Goal: Task Accomplishment & Management: Manage account settings

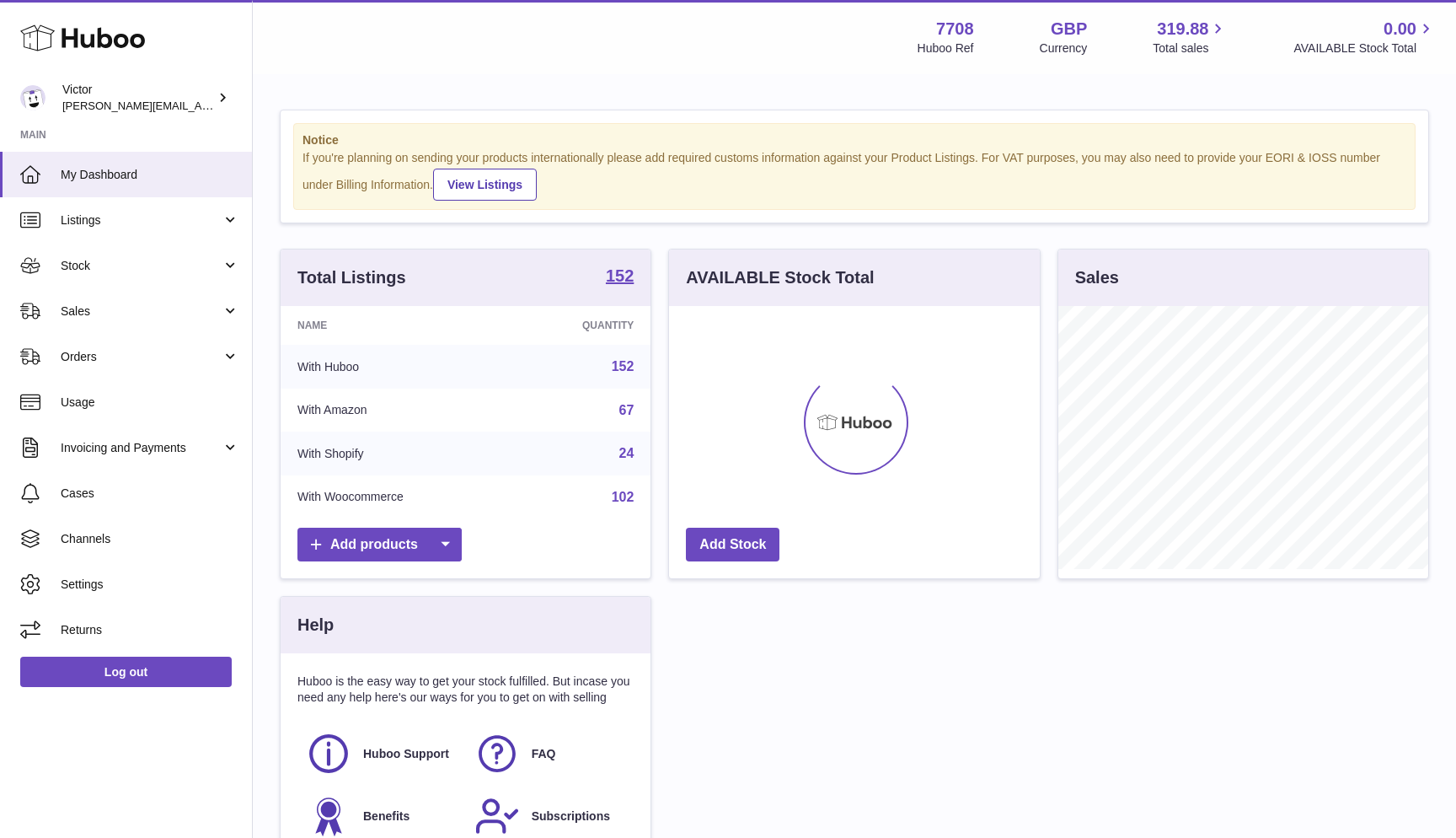
scroll to position [263, 371]
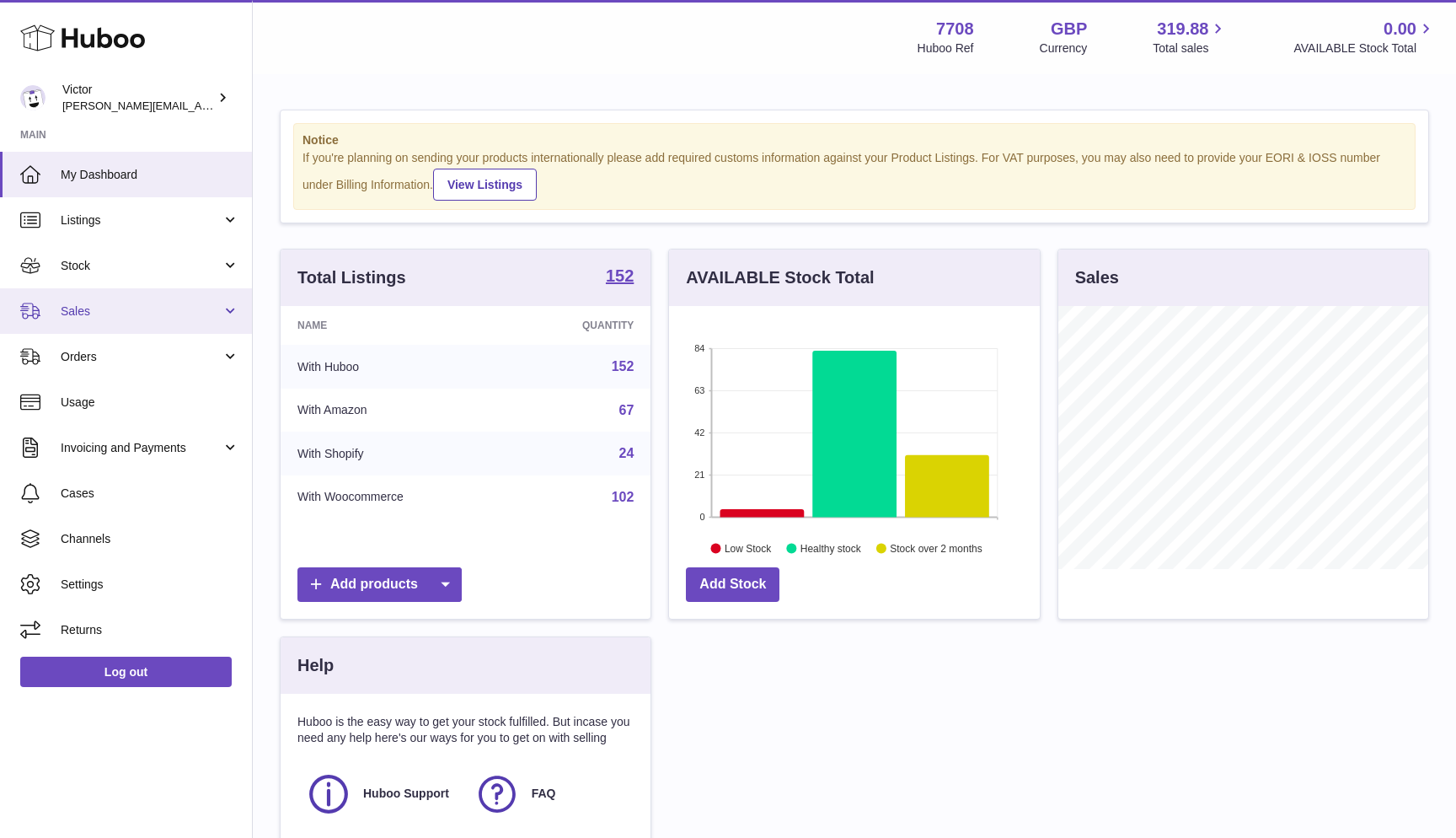
click at [89, 312] on span "Sales" at bounding box center [141, 311] width 161 height 16
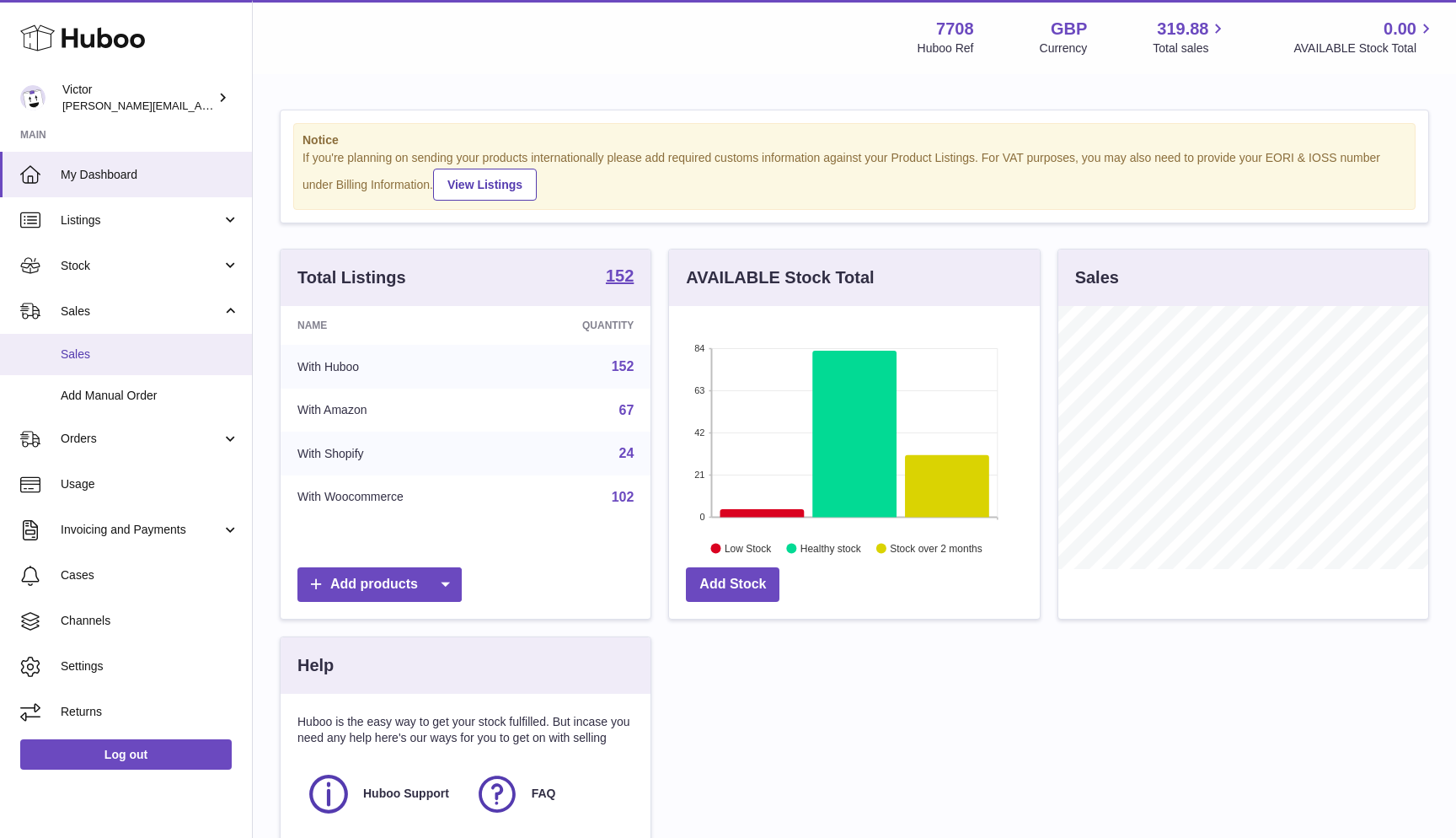
click at [89, 352] on span "Sales" at bounding box center [150, 354] width 179 height 16
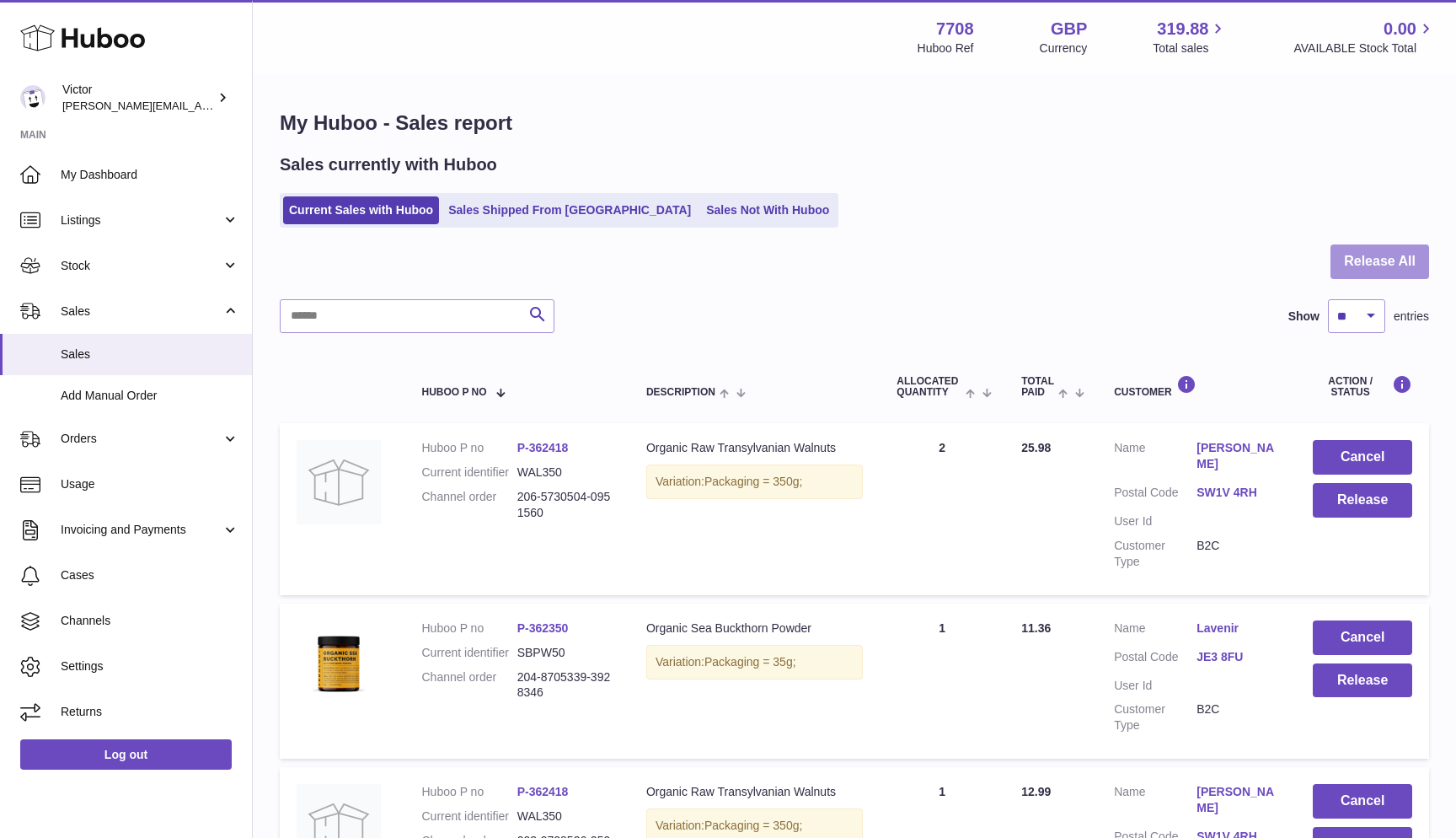
click at [1383, 264] on button "Release All" at bounding box center [1380, 262] width 99 height 35
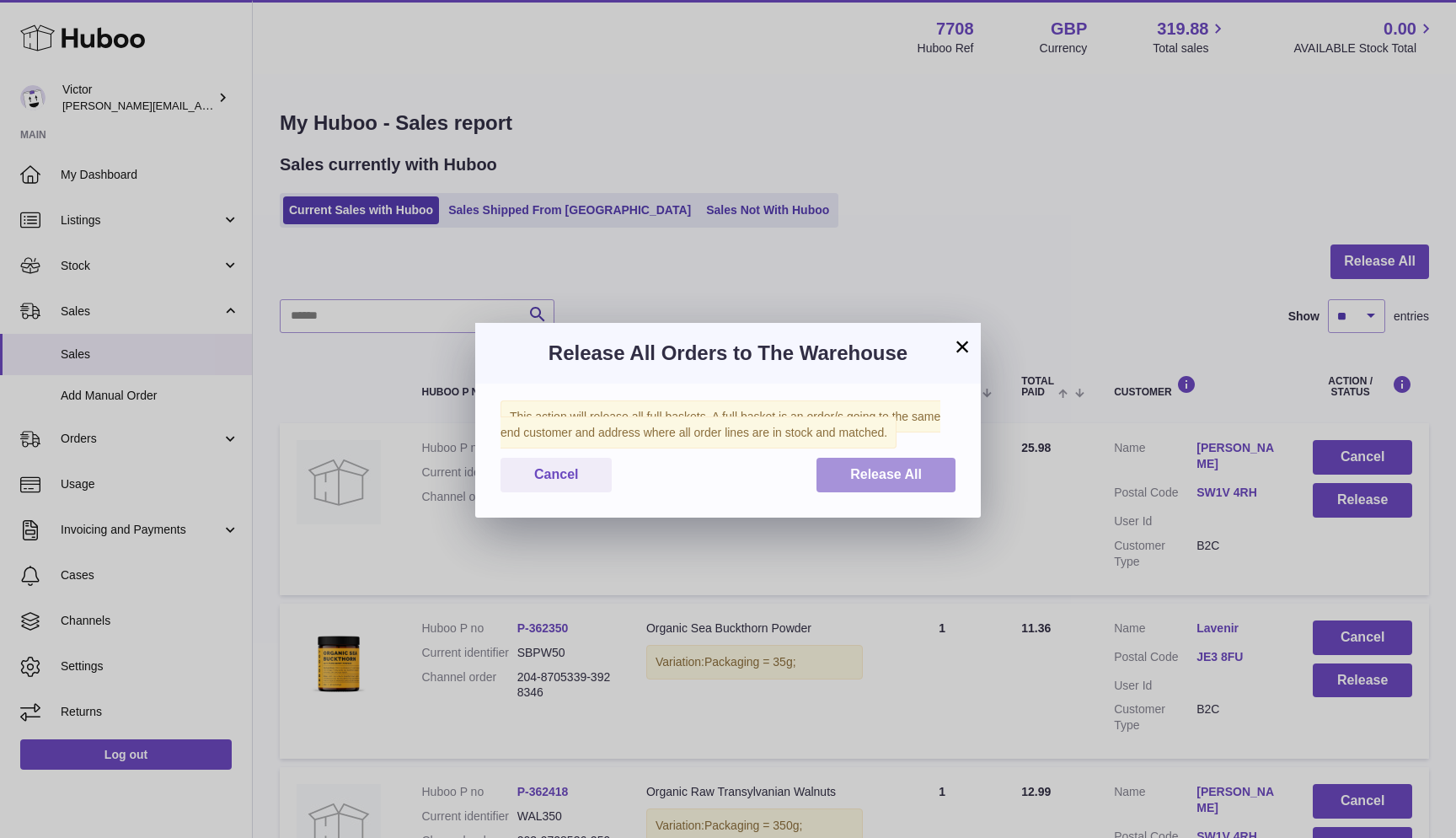
click at [900, 461] on button "Release All" at bounding box center [886, 475] width 139 height 35
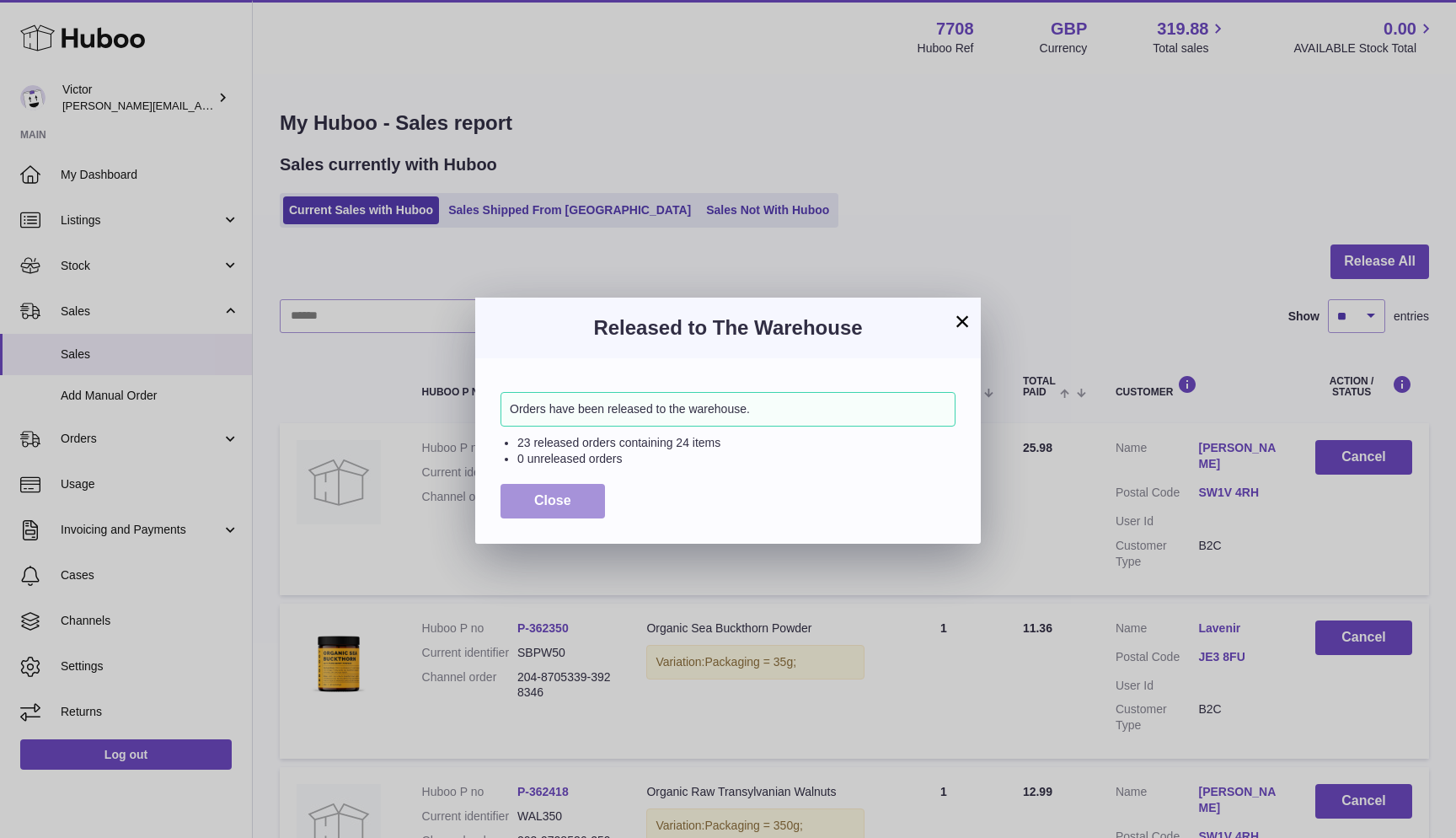
click at [532, 496] on button "Close" at bounding box center [553, 501] width 105 height 35
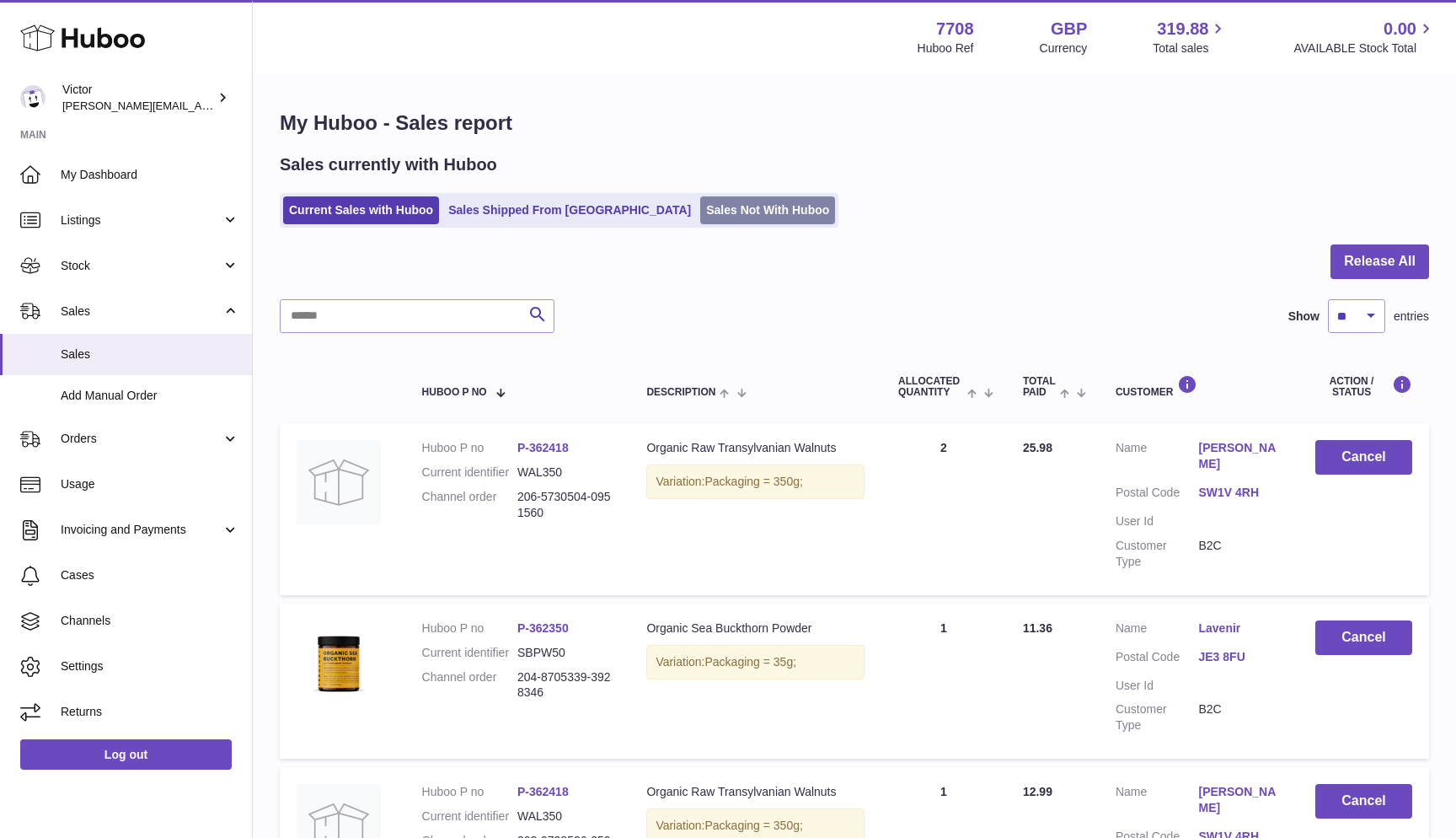
click at [701, 210] on link "Sales Not With Huboo" at bounding box center [767, 210] width 135 height 28
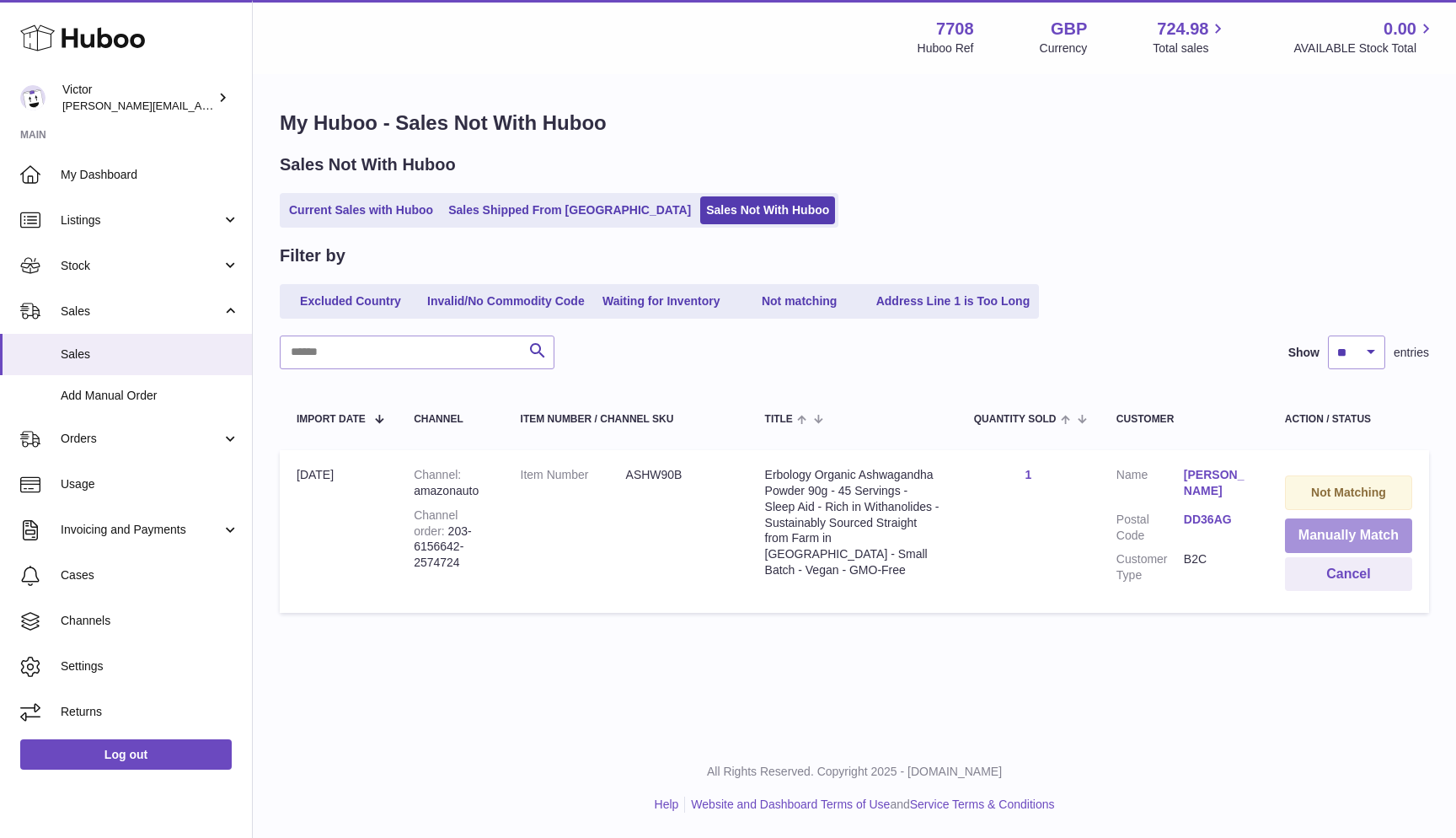
click at [1327, 531] on button "Manually Match" at bounding box center [1349, 536] width 127 height 35
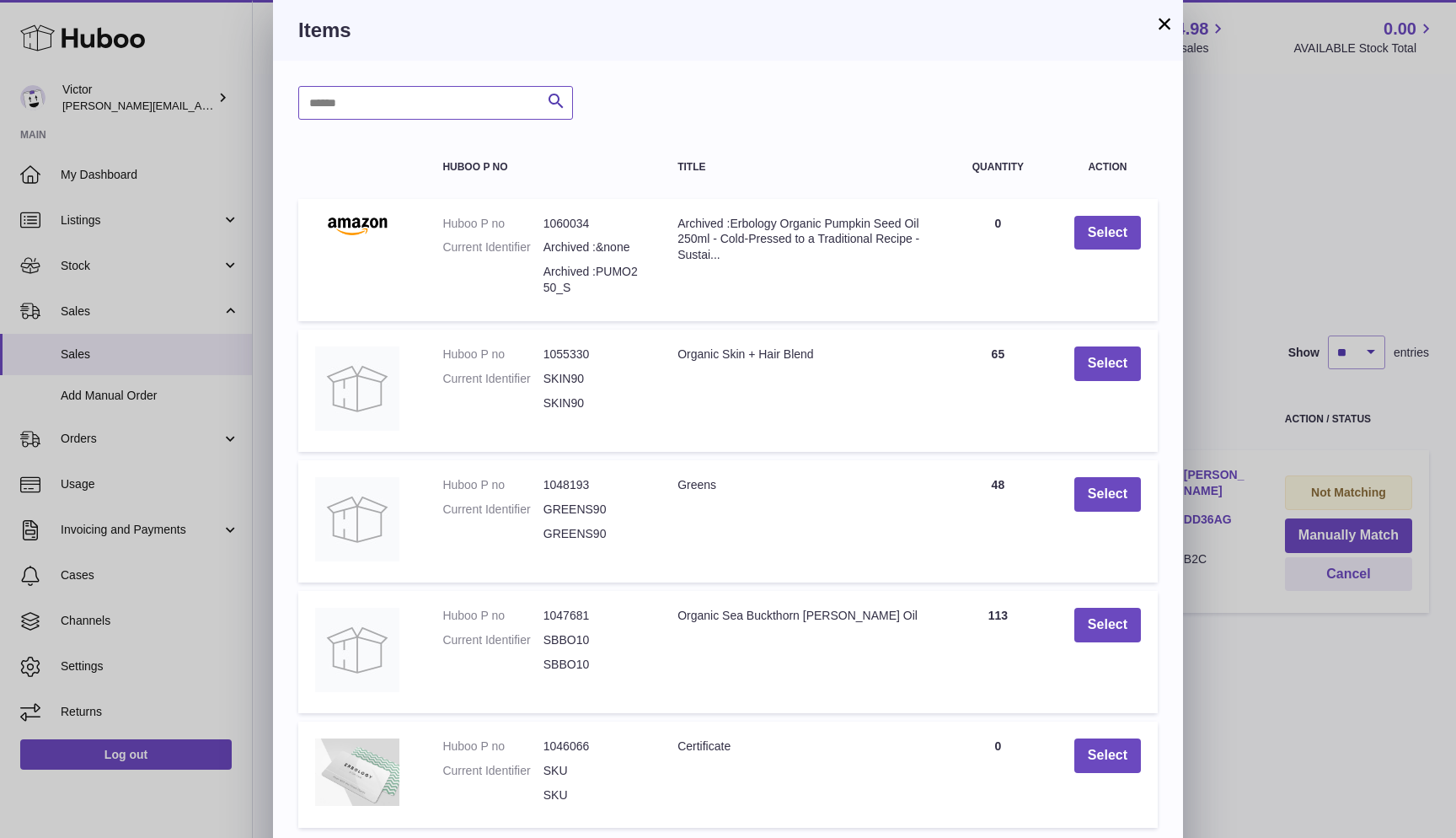
click at [383, 108] on input "text" at bounding box center [436, 103] width 275 height 34
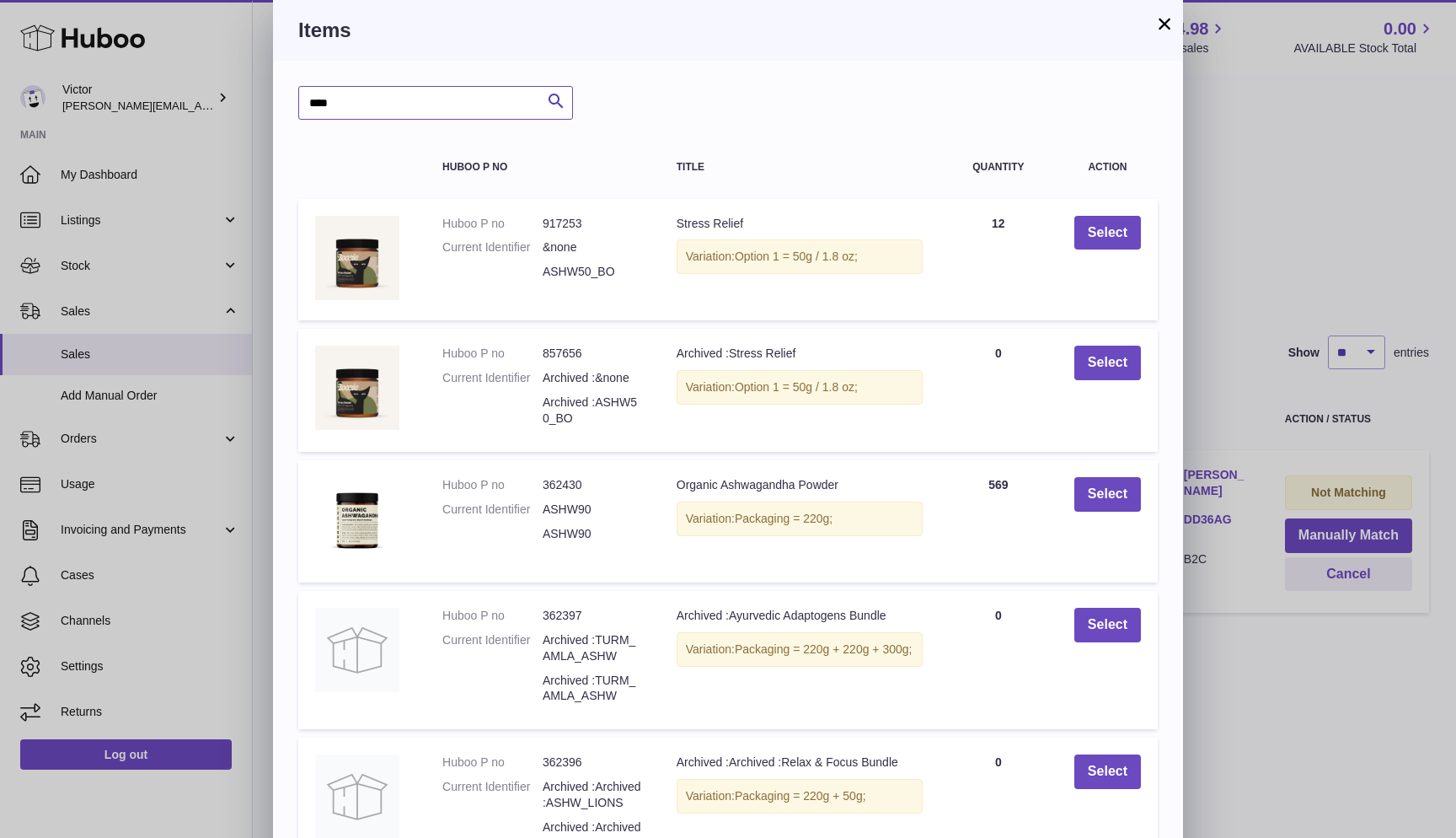
click at [379, 103] on input "****" at bounding box center [436, 103] width 275 height 34
type input "******"
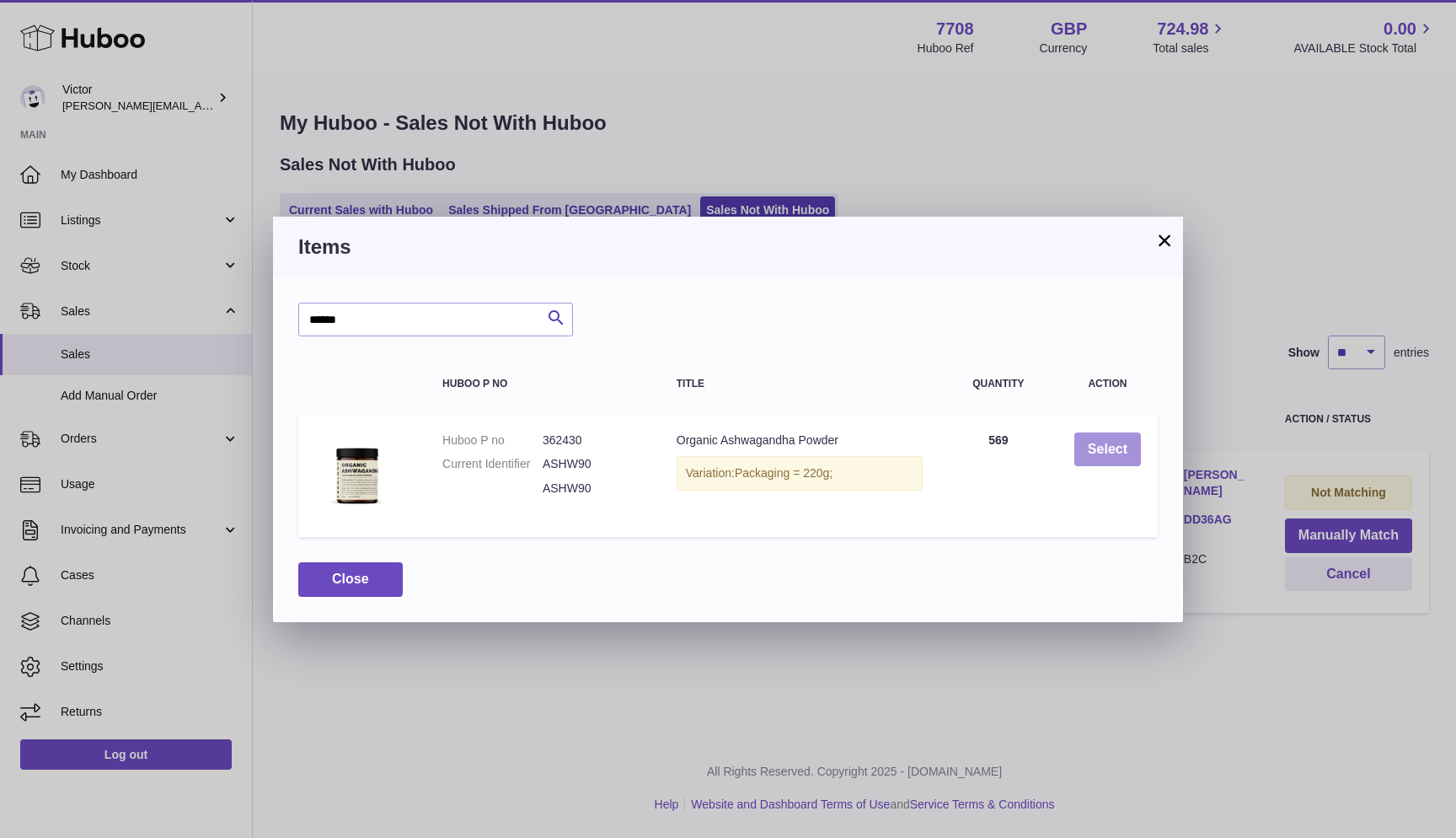
click at [1100, 457] on button "Select" at bounding box center [1107, 449] width 67 height 35
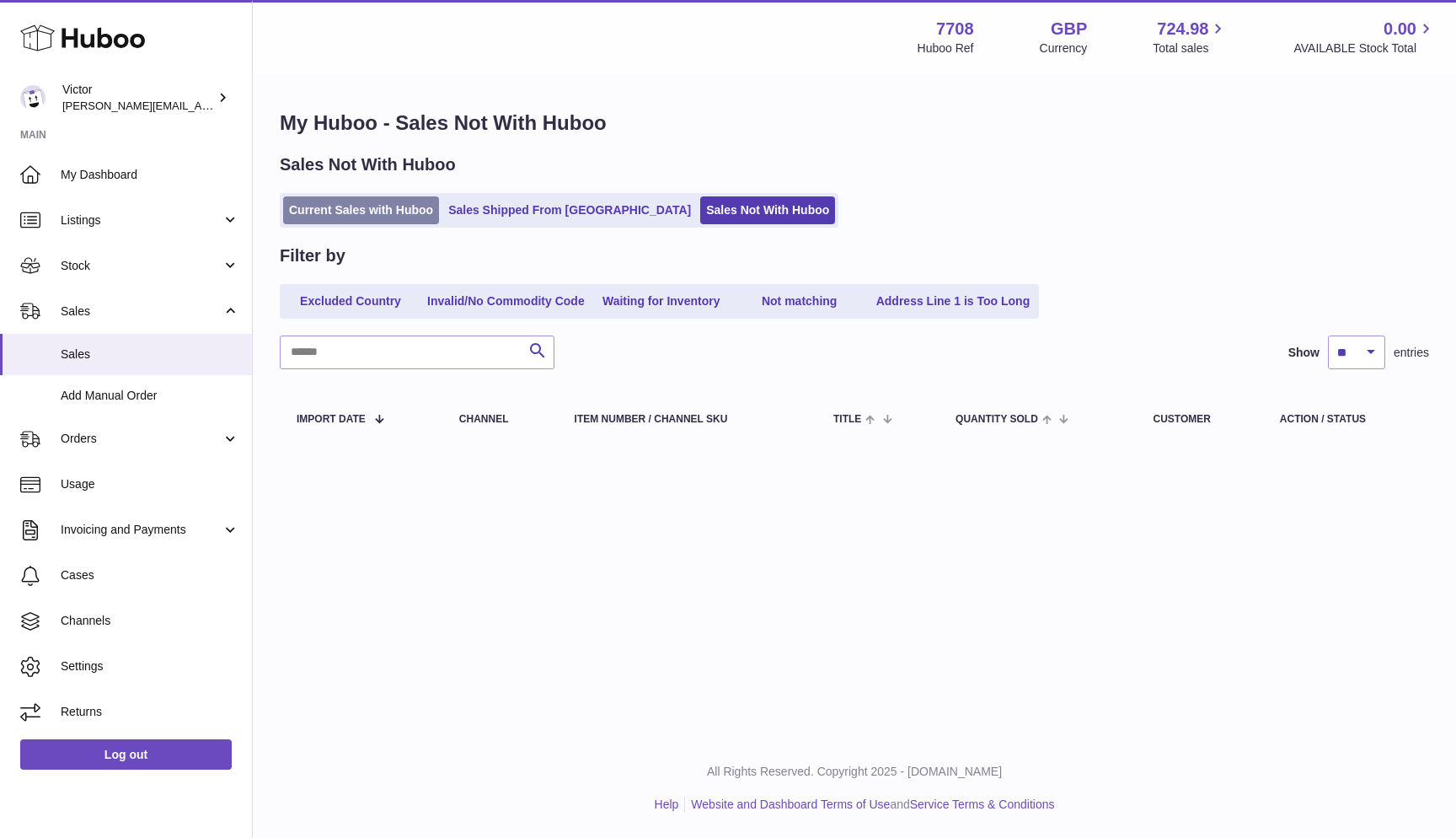
click at [382, 204] on link "Current Sales with Huboo" at bounding box center [361, 210] width 156 height 28
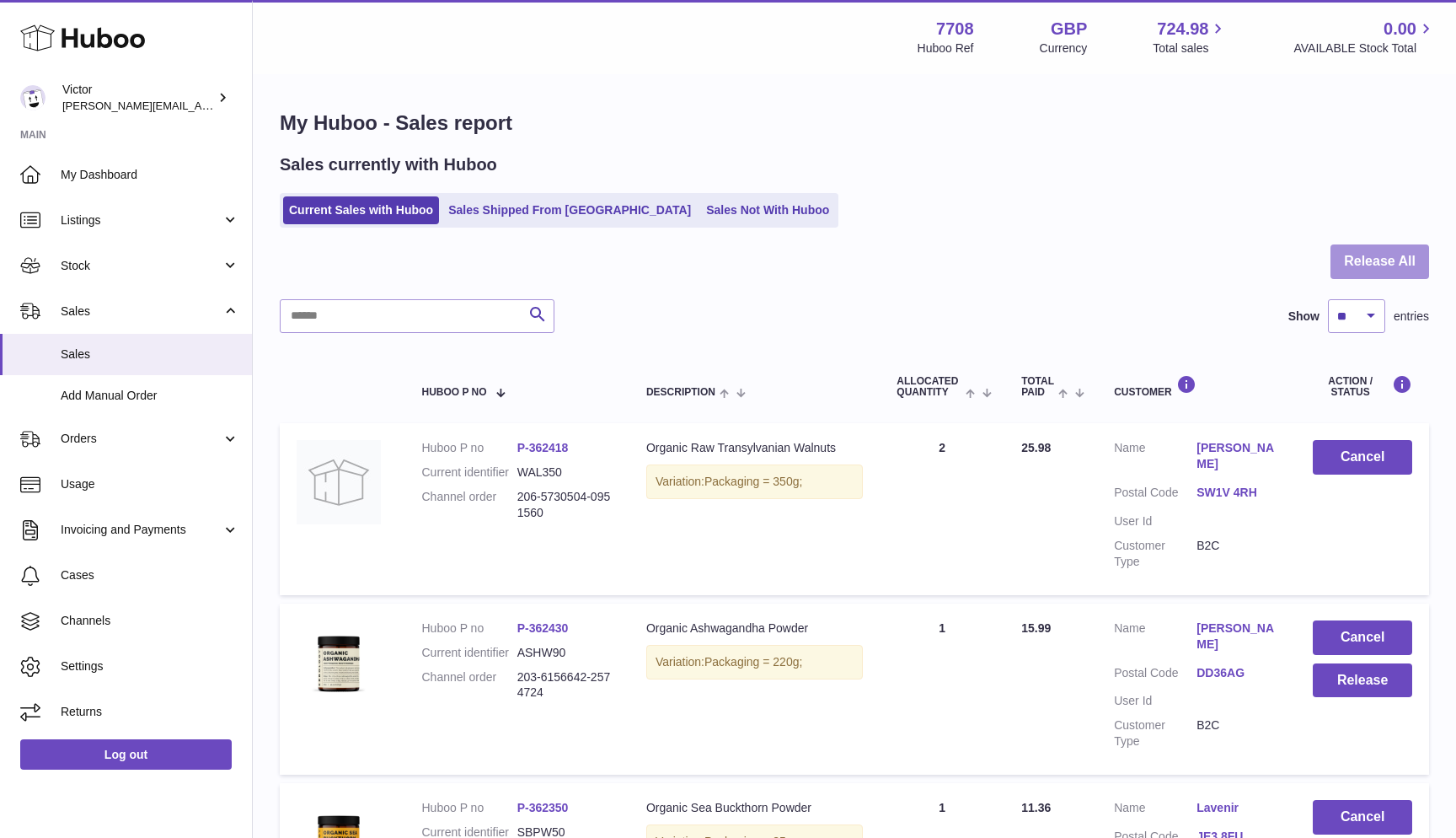
click at [1369, 272] on button "Release All" at bounding box center [1380, 262] width 99 height 35
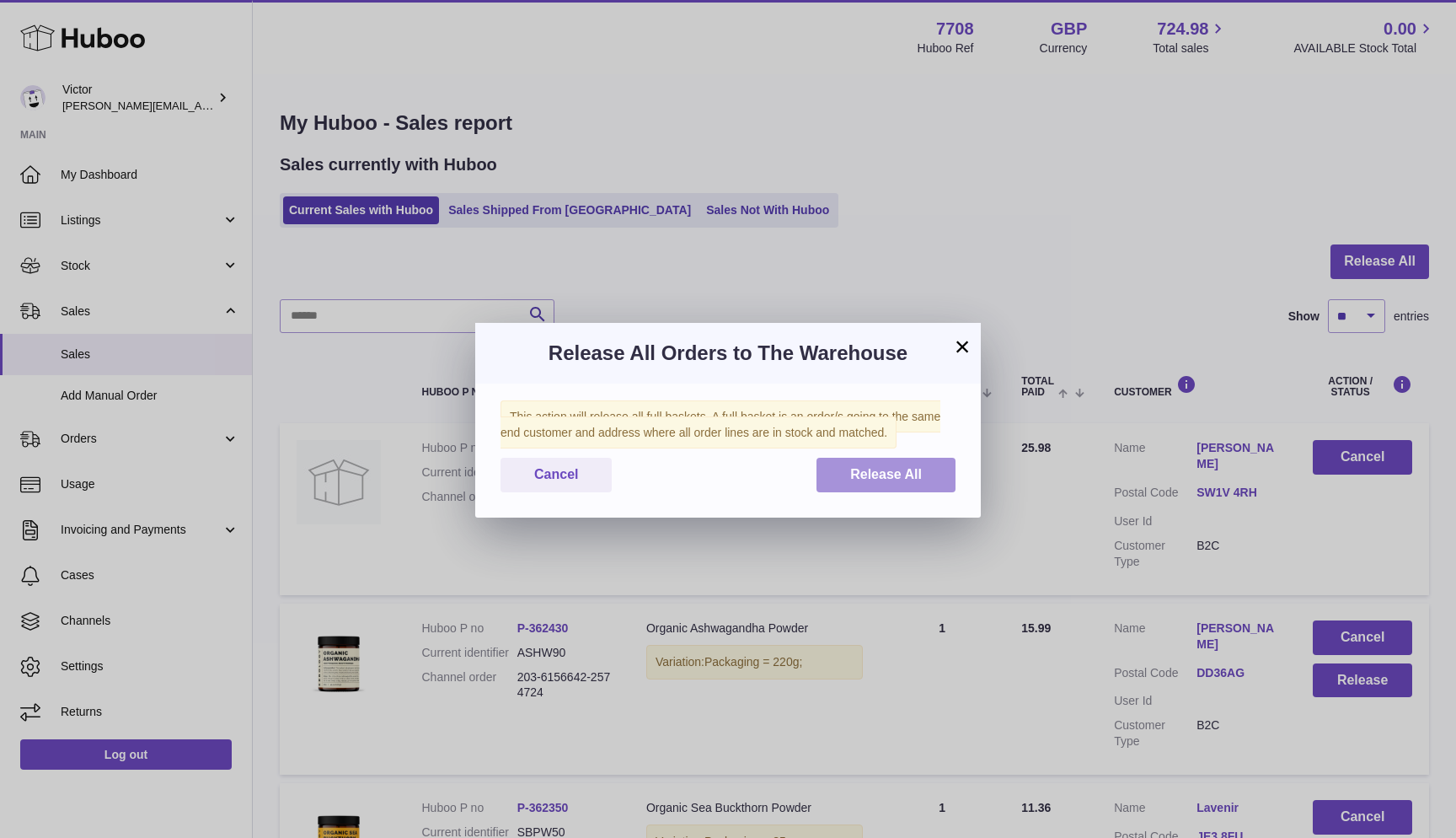
click at [907, 474] on span "Release All" at bounding box center [886, 474] width 72 height 14
